Goal: Task Accomplishment & Management: Use online tool/utility

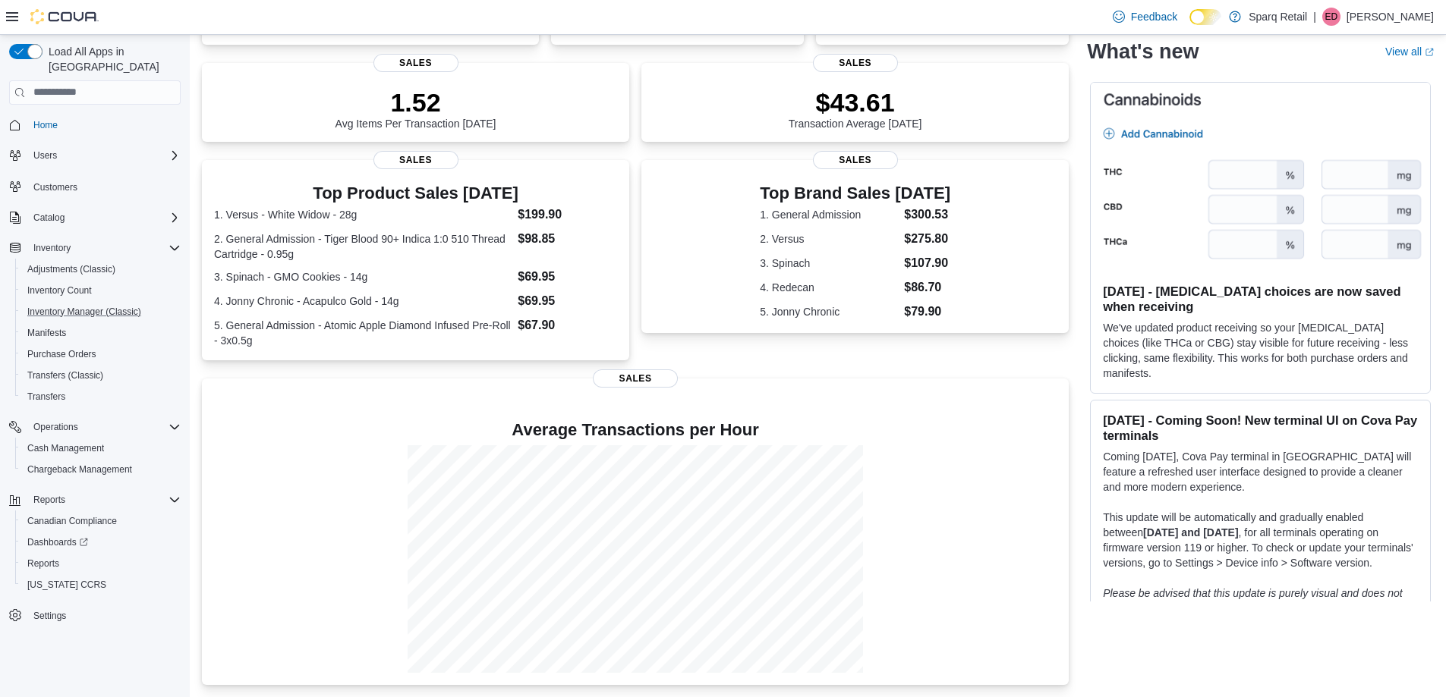
scroll to position [379, 0]
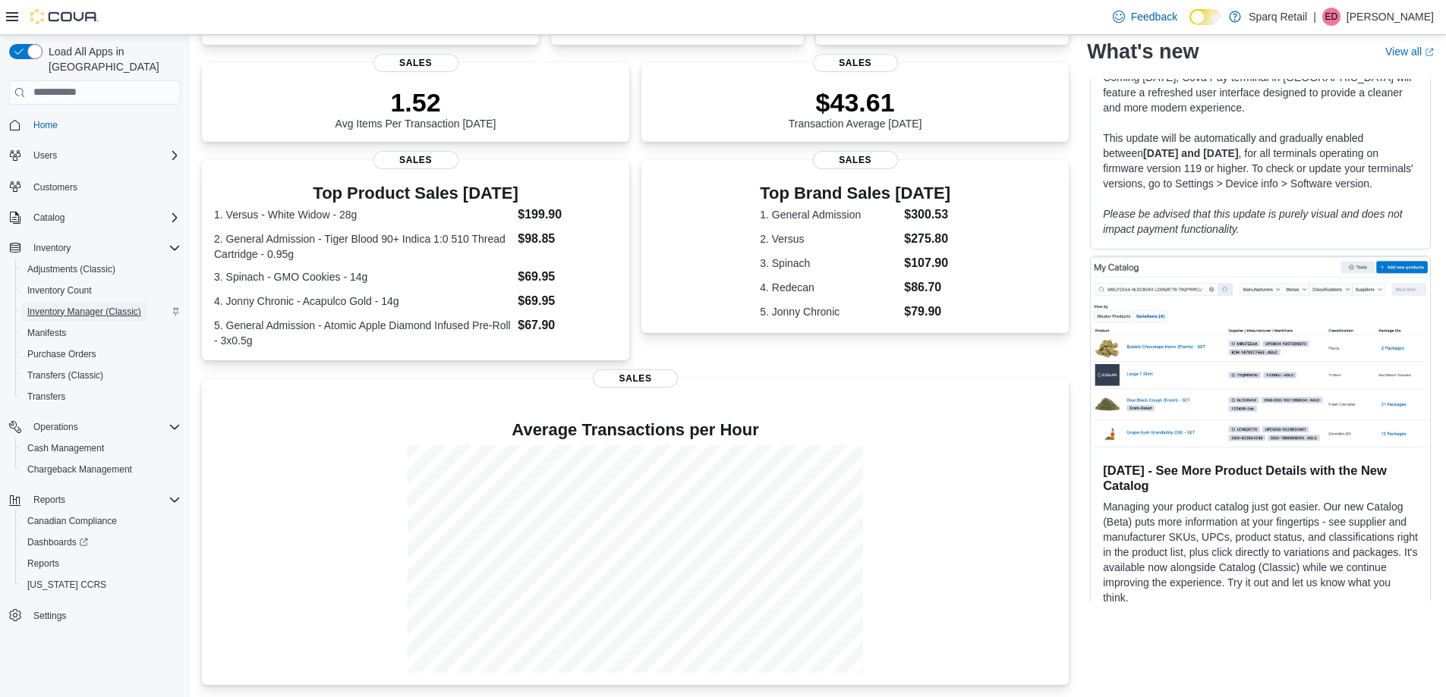
click at [82, 306] on span "Inventory Manager (Classic)" at bounding box center [84, 312] width 114 height 12
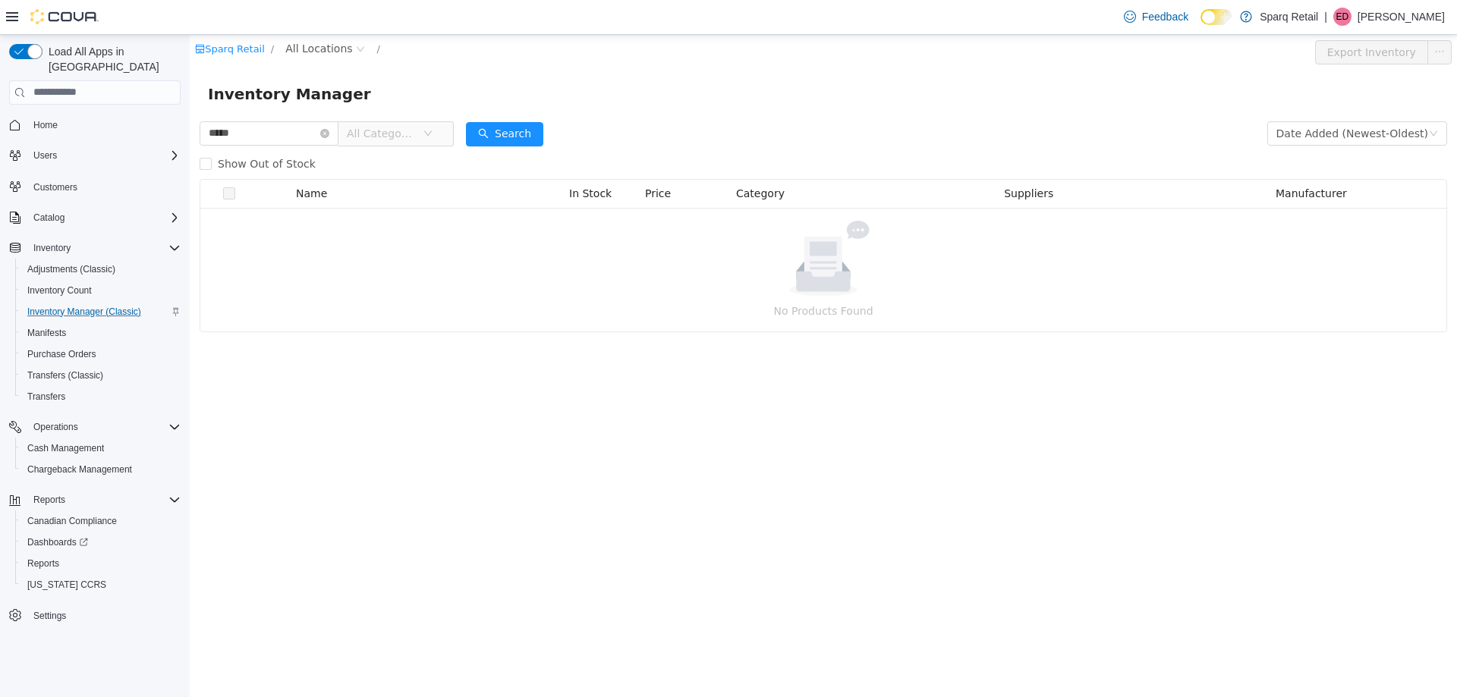
type input "*****"
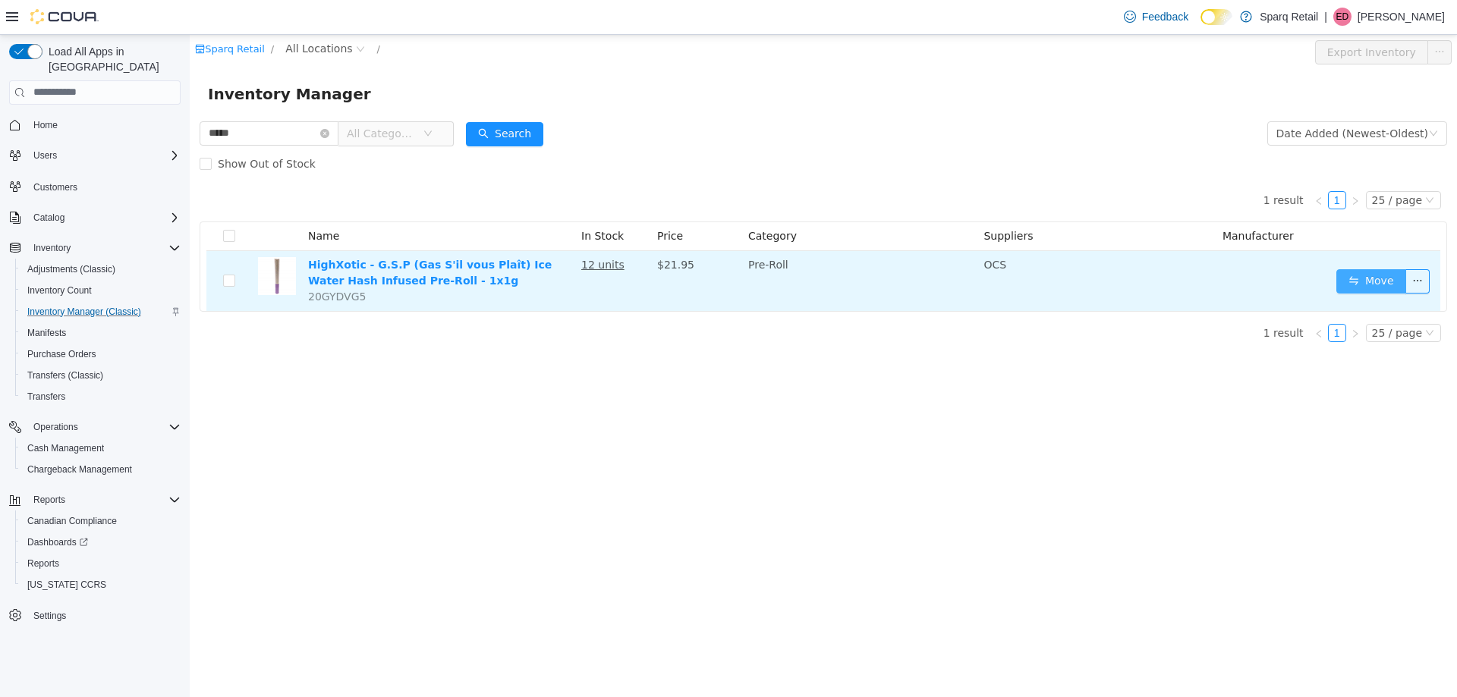
click at [1358, 278] on button "Move" at bounding box center [1371, 281] width 70 height 24
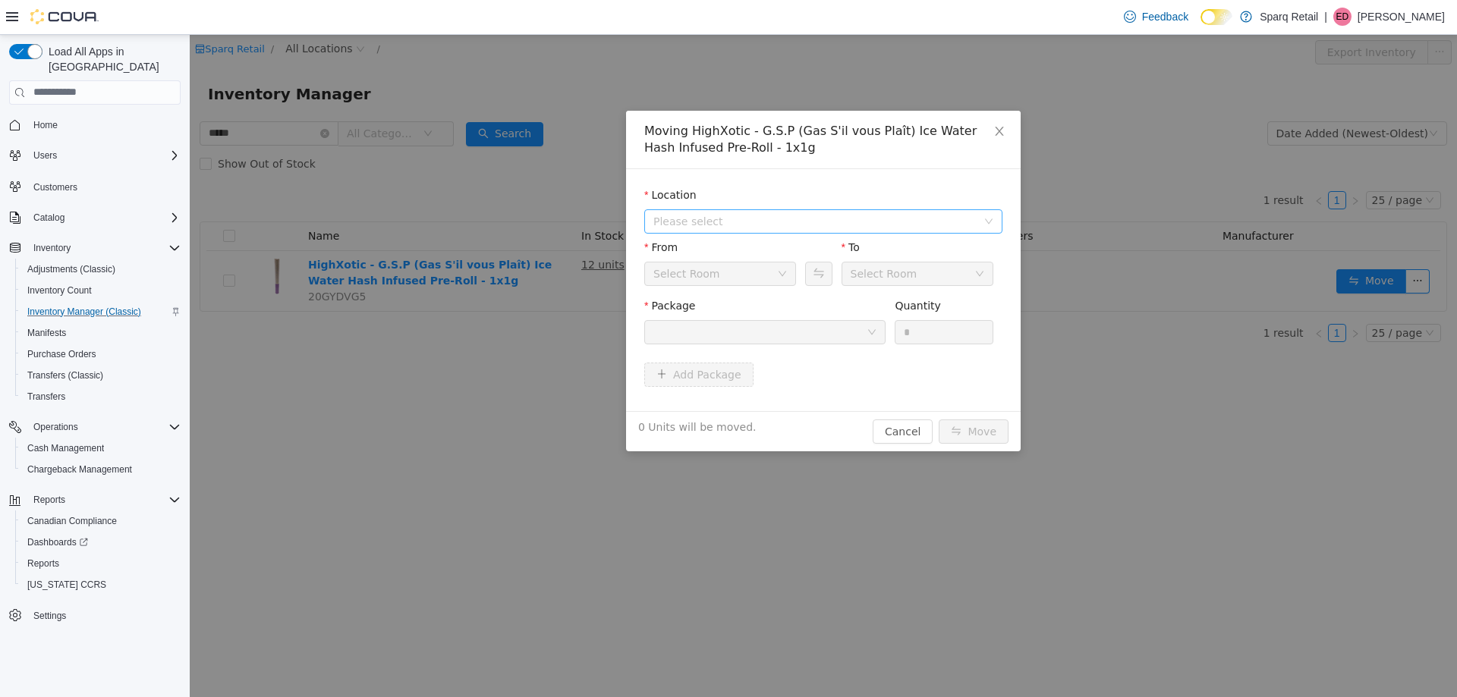
click at [785, 216] on span "Please select" at bounding box center [814, 220] width 323 height 15
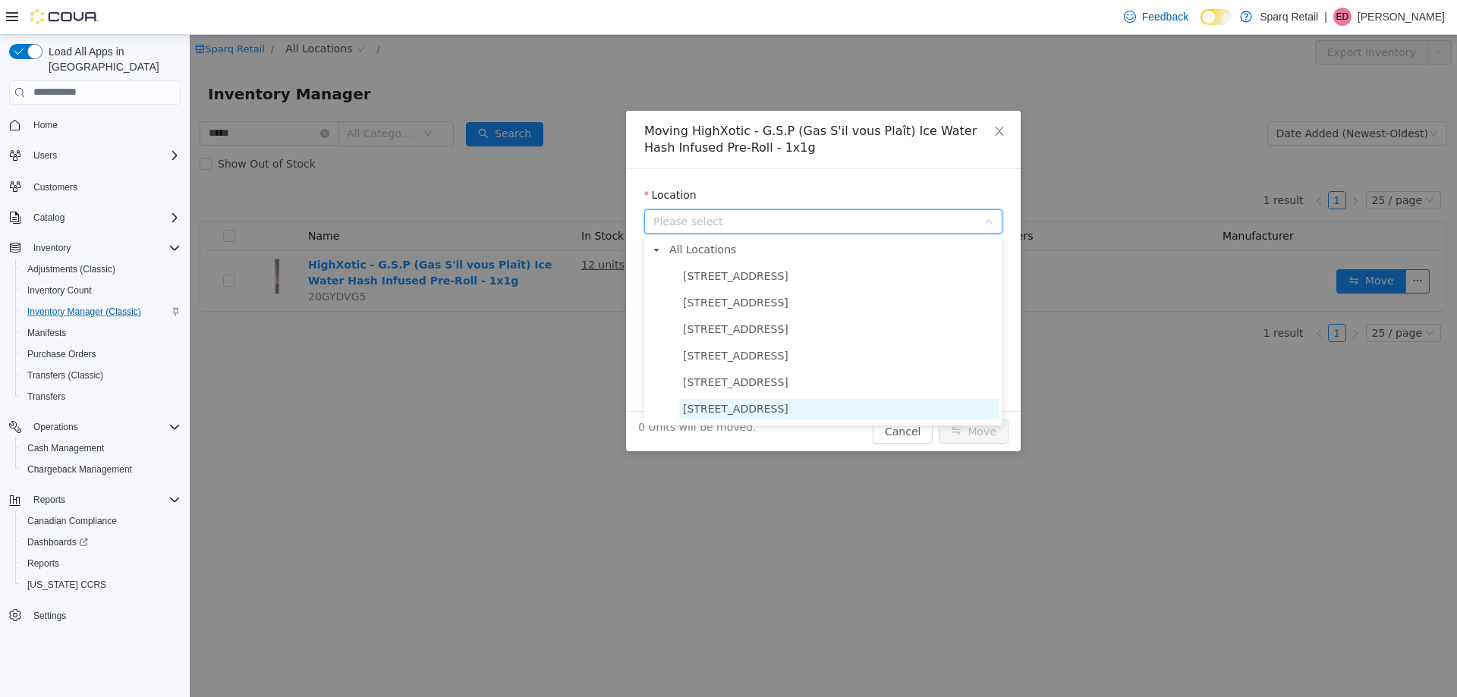
click at [805, 419] on span "[STREET_ADDRESS]" at bounding box center [839, 408] width 320 height 20
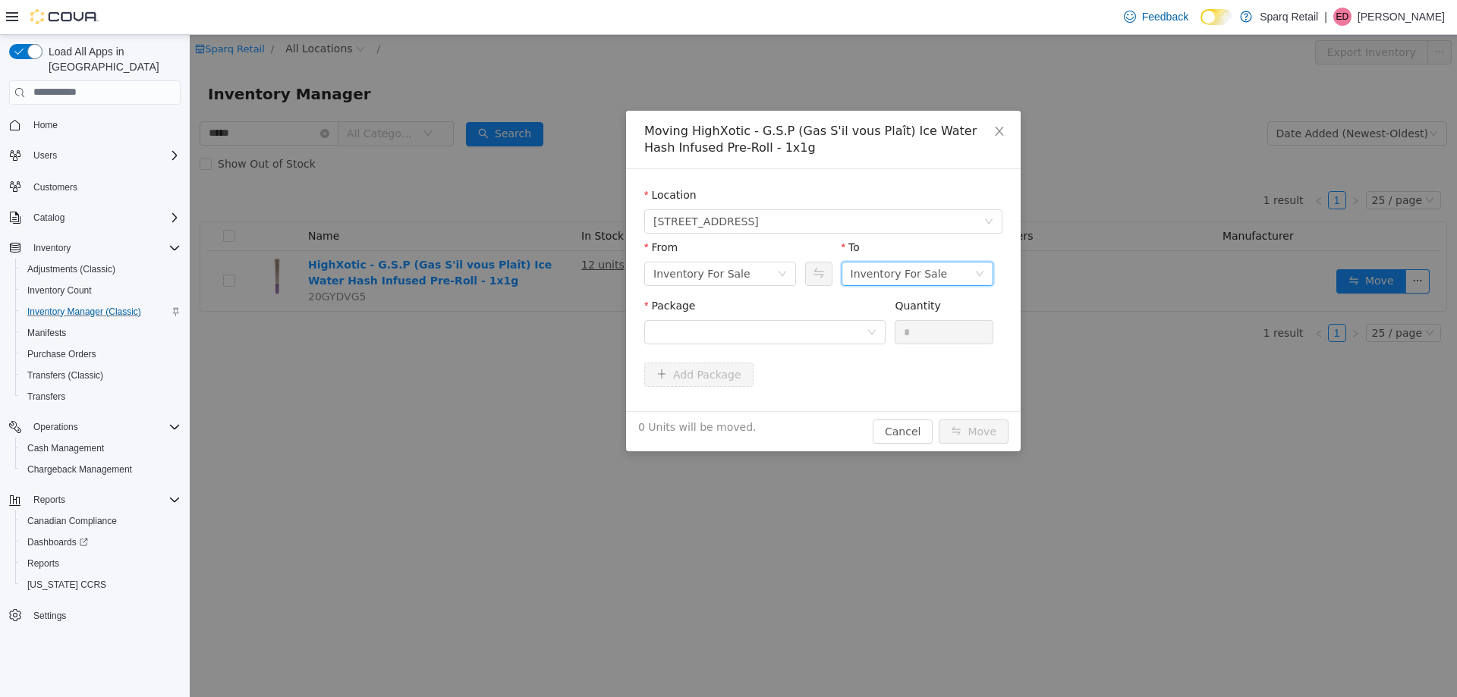
click at [984, 285] on div "Inventory For Sale" at bounding box center [918, 273] width 152 height 24
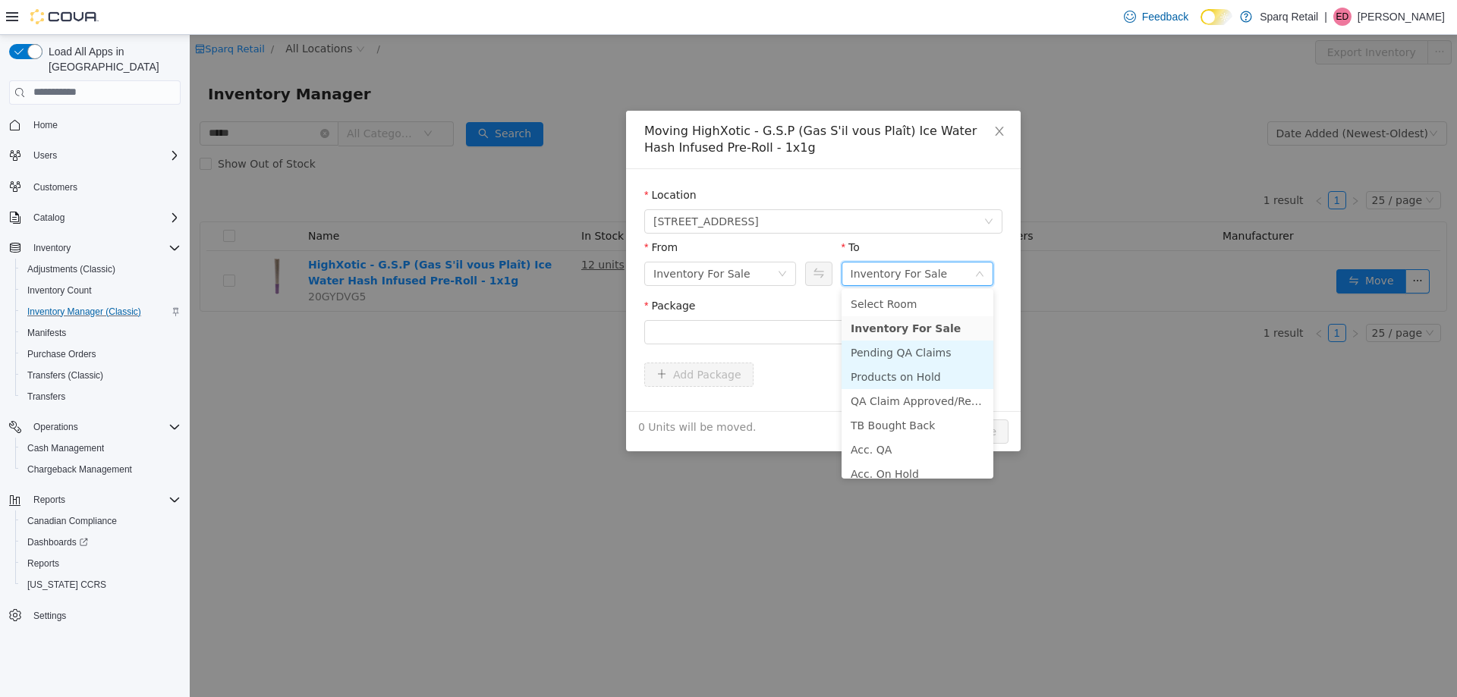
click at [955, 357] on li "Pending QA Claims" at bounding box center [918, 352] width 152 height 24
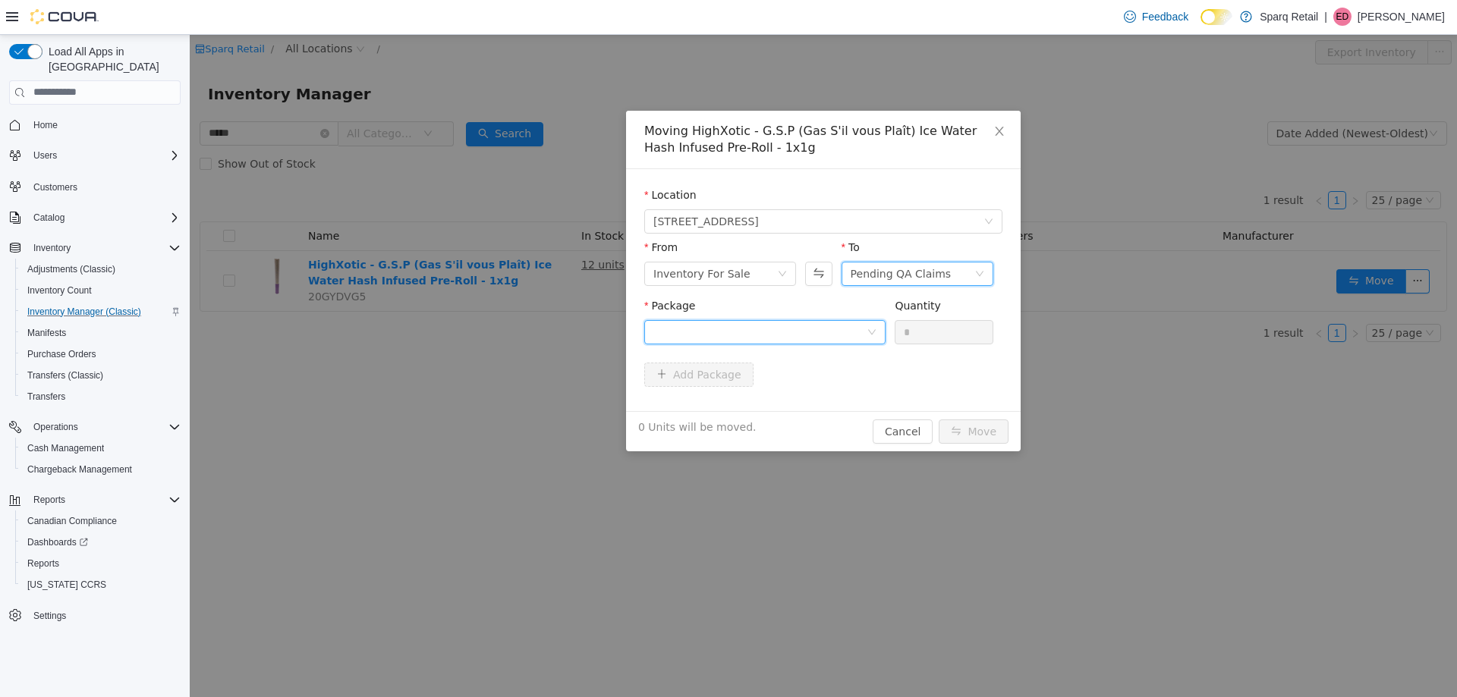
click at [805, 333] on div at bounding box center [759, 331] width 213 height 23
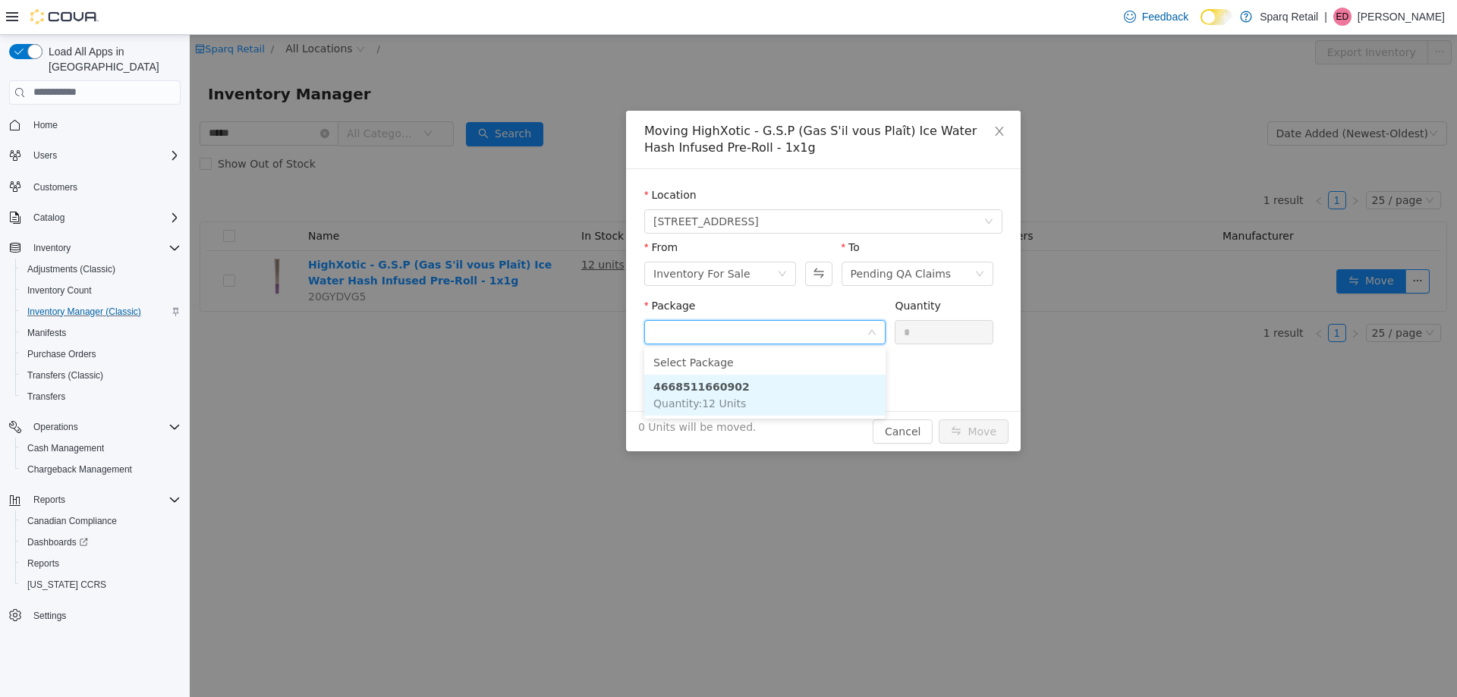
click at [773, 395] on li "4668511660902 Quantity : 12 Units" at bounding box center [764, 394] width 241 height 41
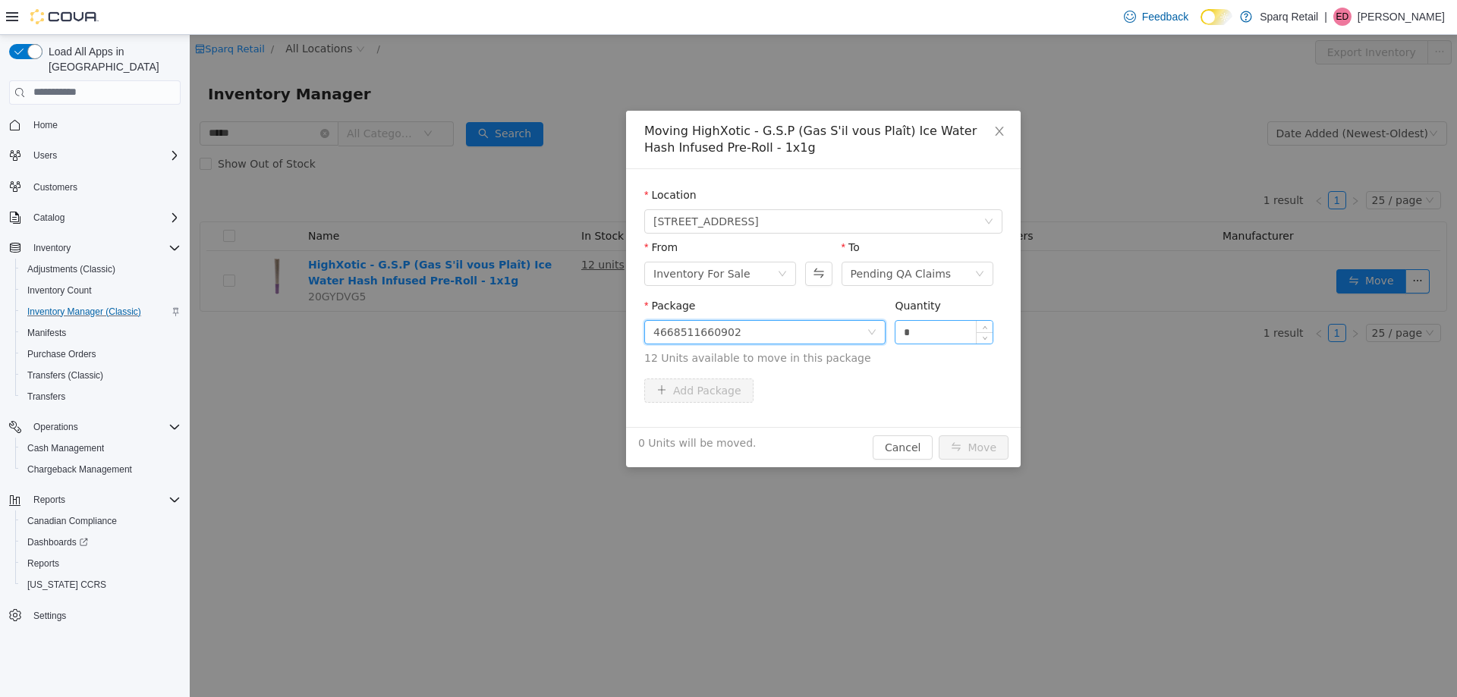
click at [920, 328] on input "*" at bounding box center [944, 331] width 97 height 23
type input "*"
click at [976, 385] on div "Add Package" at bounding box center [823, 390] width 358 height 24
click at [991, 439] on button "Move" at bounding box center [974, 447] width 70 height 24
